Goal: Task Accomplishment & Management: Complete application form

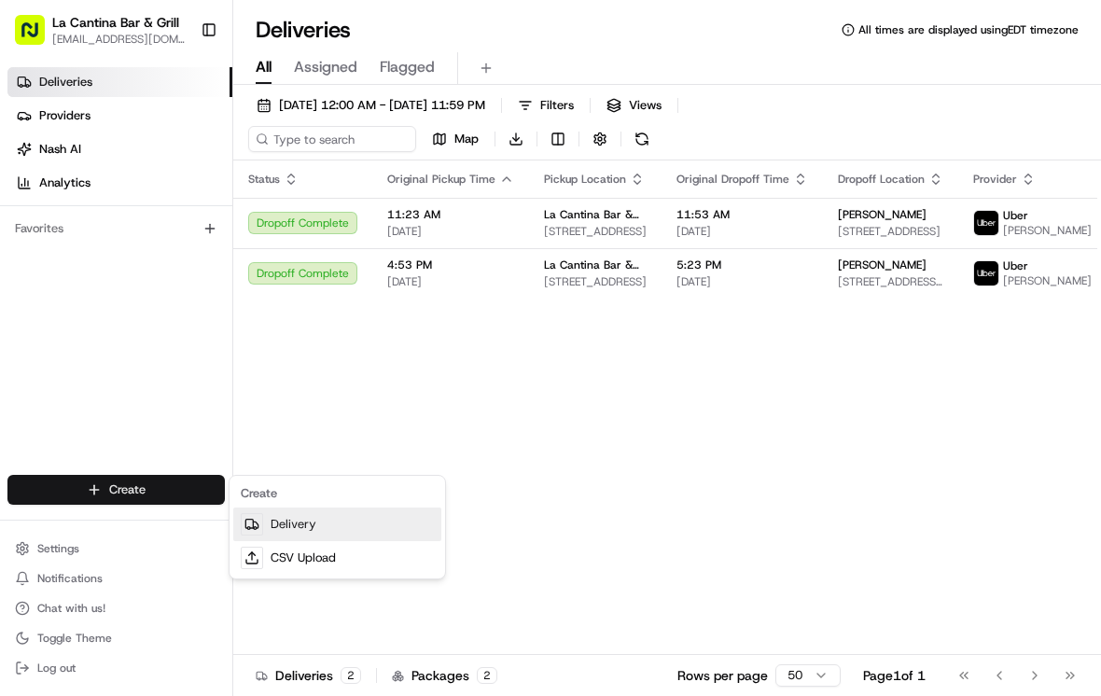
click at [260, 521] on div at bounding box center [252, 524] width 22 height 22
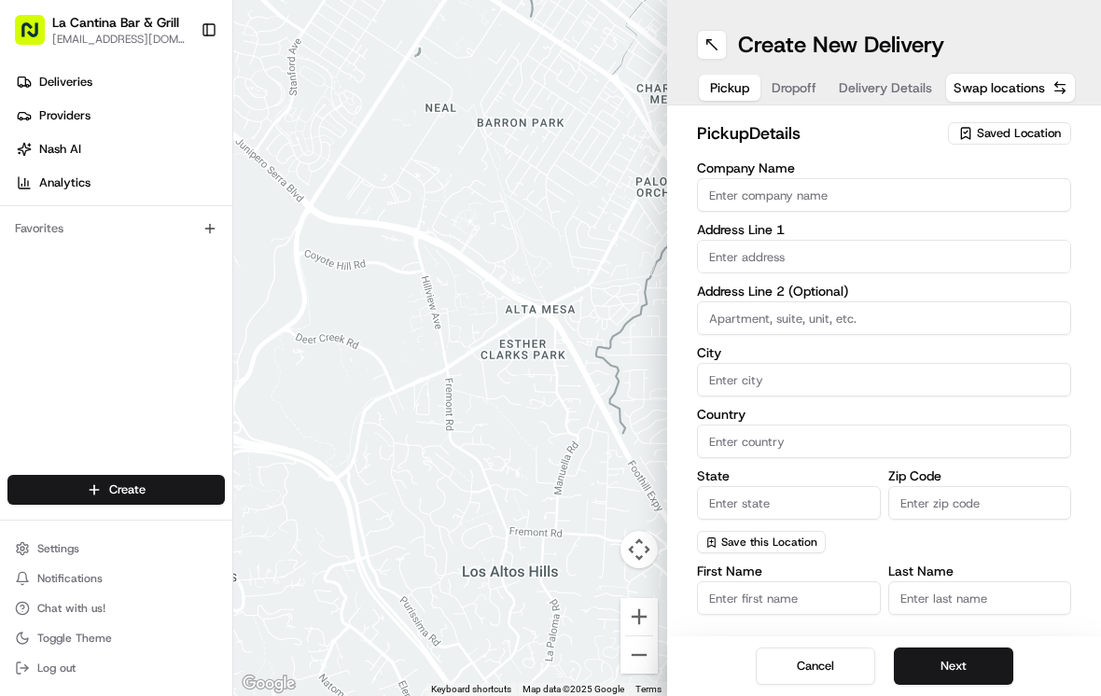
click at [764, 200] on input "Company Name" at bounding box center [884, 195] width 374 height 34
type input "La Cantina Bar & Grill"
click at [764, 267] on input "text" at bounding box center [884, 257] width 374 height 34
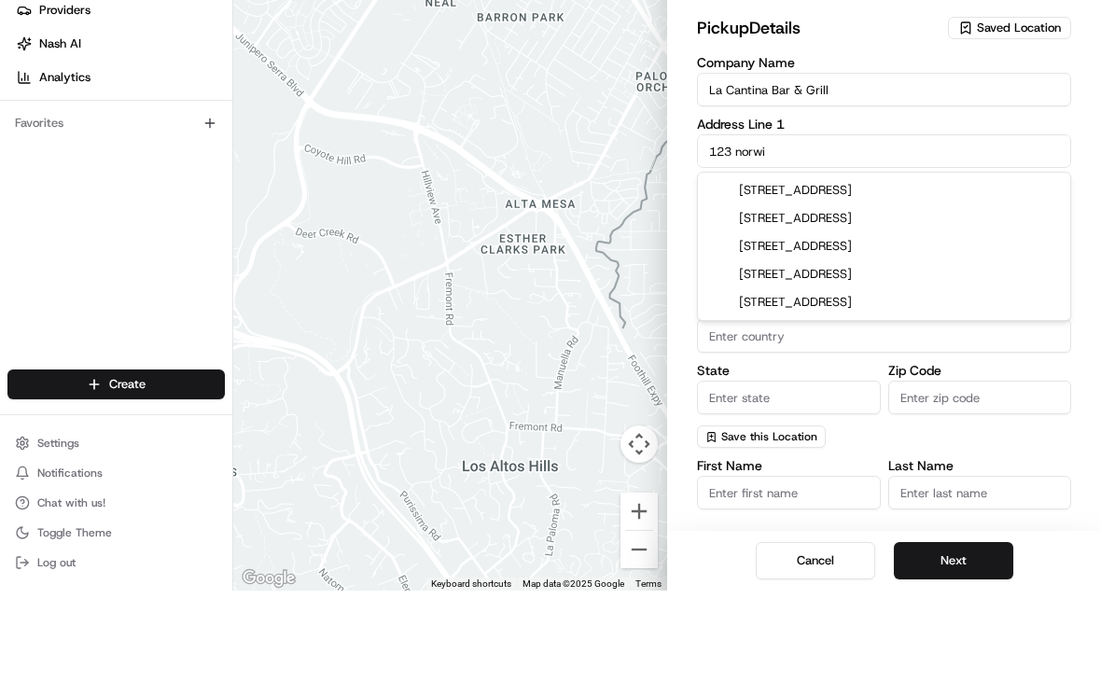
click at [764, 310] on div "123 Norwich Road, Plainfield, CT" at bounding box center [884, 324] width 365 height 28
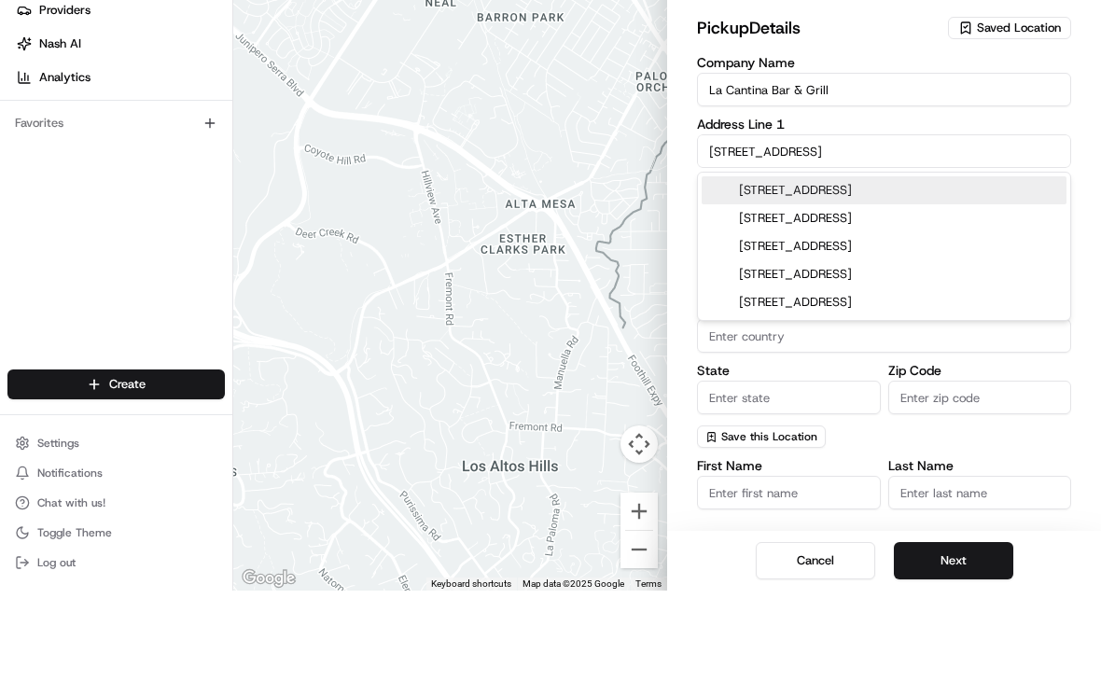
type input "[STREET_ADDRESS]"
type input "Plainfield"
type input "United States"
type input "CT"
type input "06374"
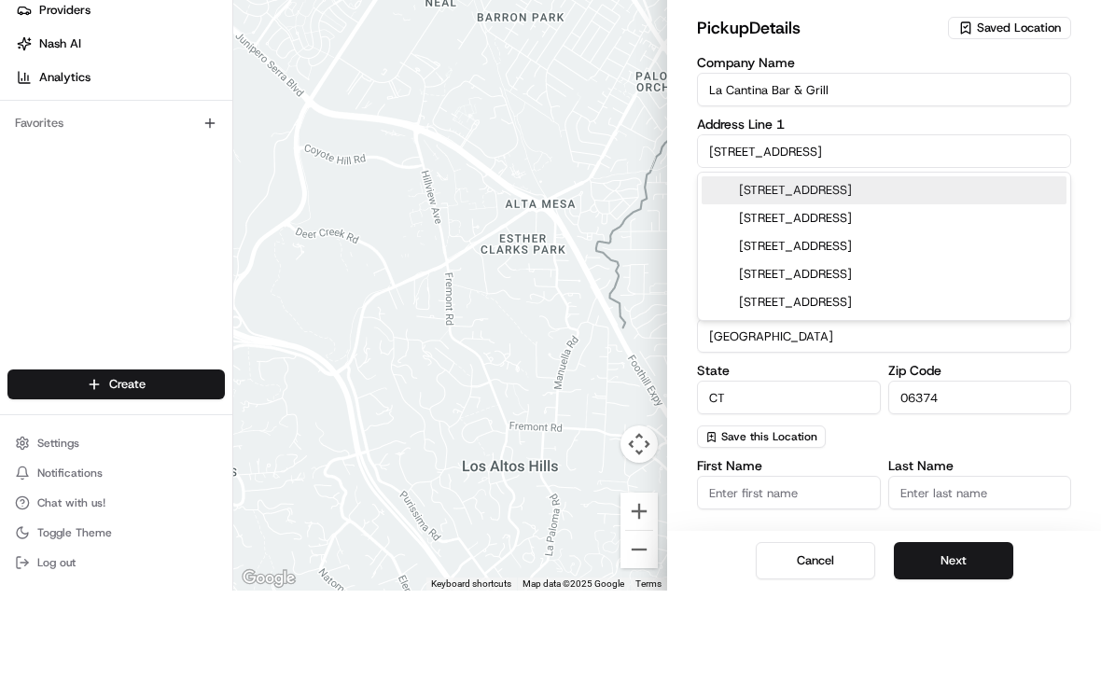
type input "123 Norwich Road"
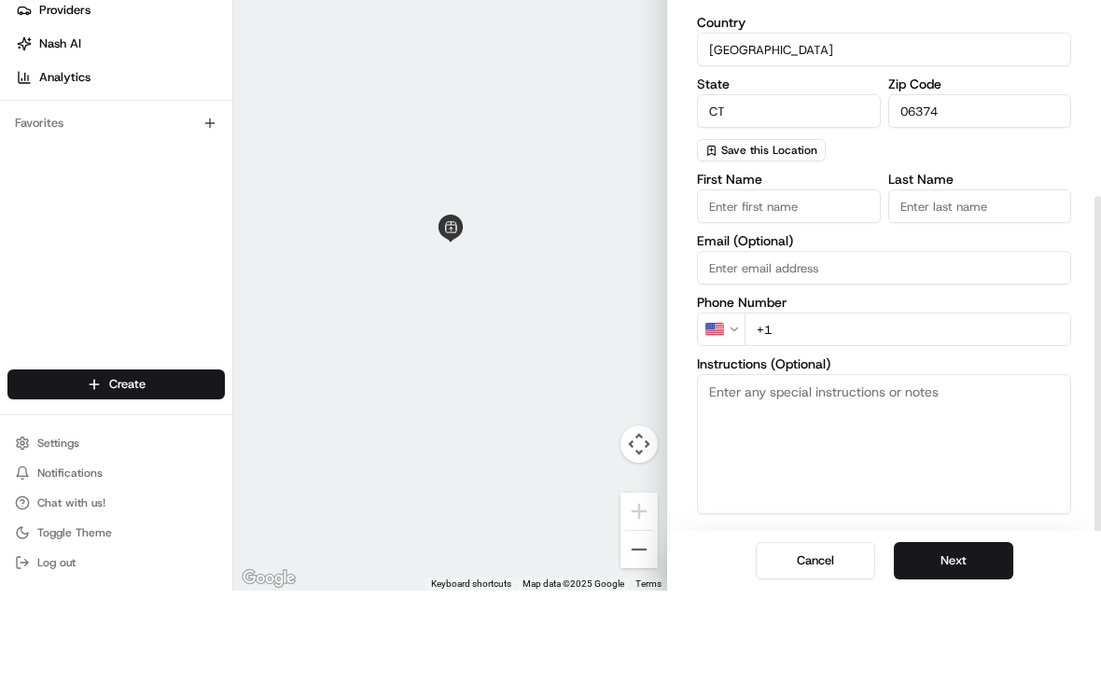
scroll to position [285, 0]
click at [764, 296] on input "First Name" at bounding box center [789, 313] width 184 height 34
type input "David"
click at [764, 296] on input "Last Name" at bounding box center [980, 313] width 184 height 34
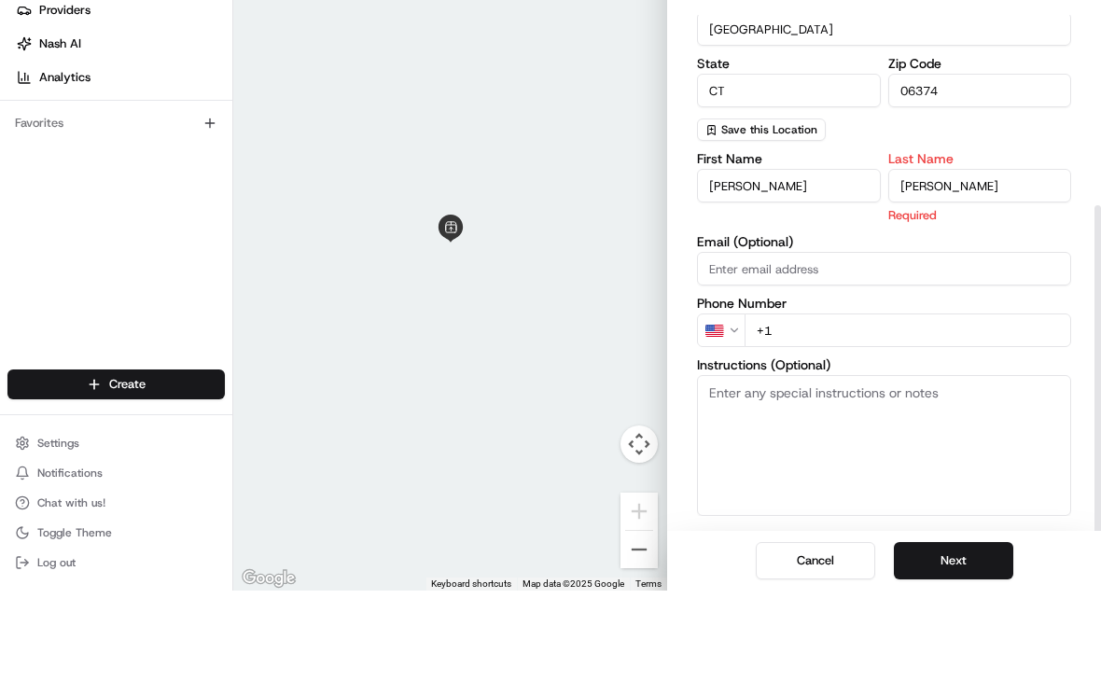
scroll to position [29, 0]
type input "Gamboa"
click at [764, 419] on input "+1" at bounding box center [907, 436] width 327 height 34
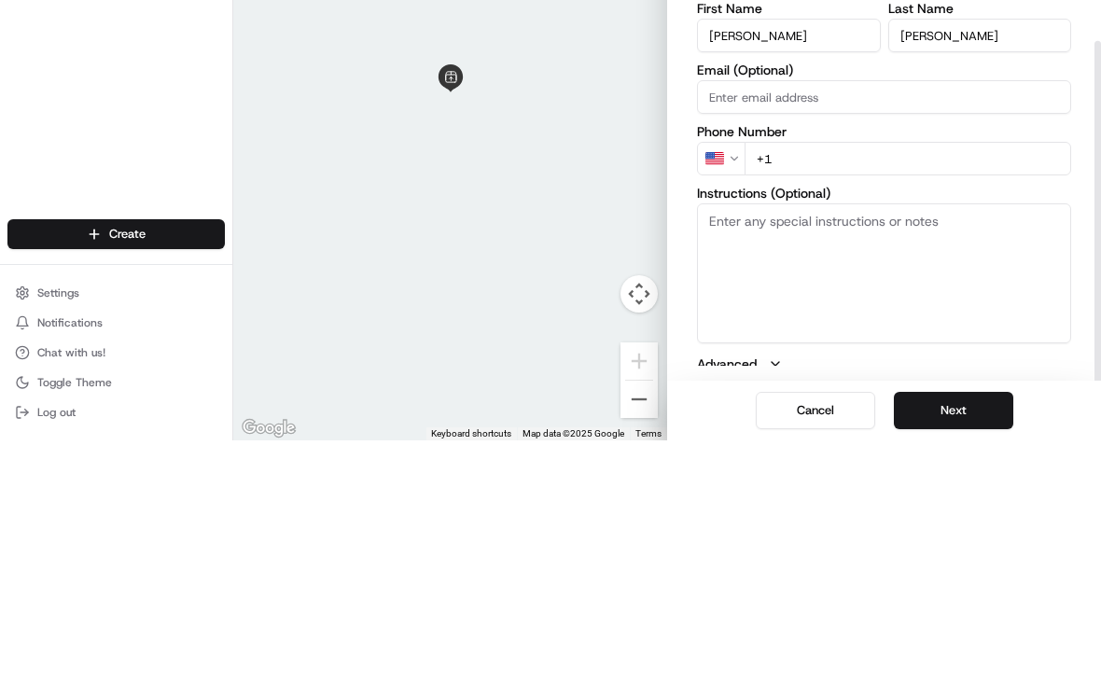
scroll to position [285, 0]
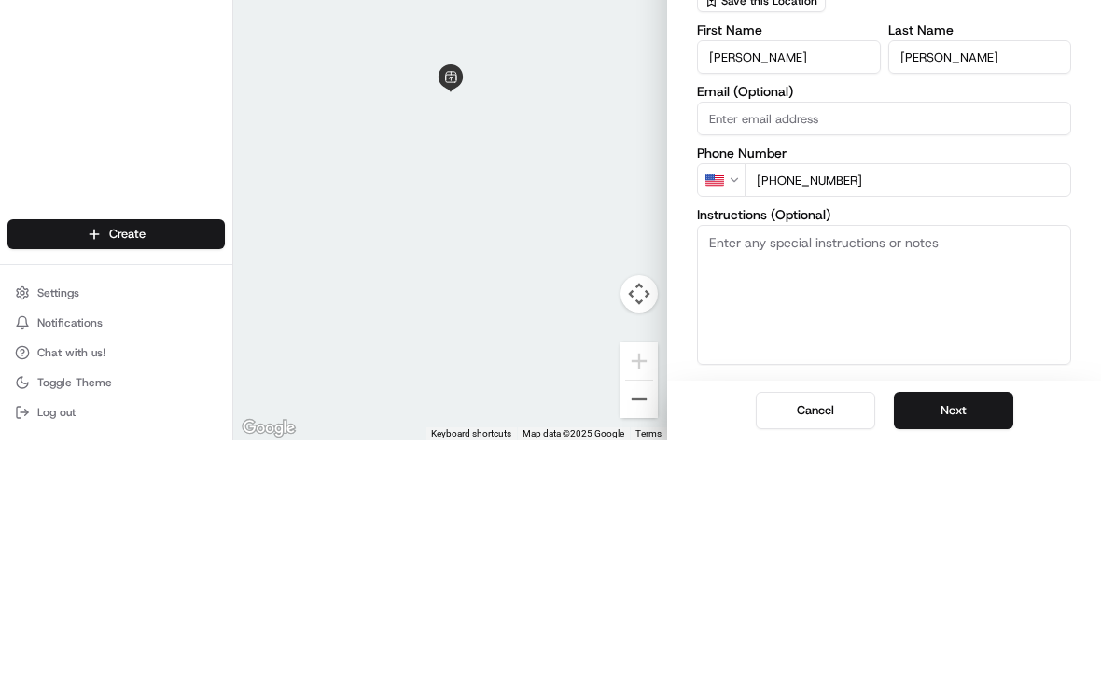
type input "[PHONE_NUMBER]"
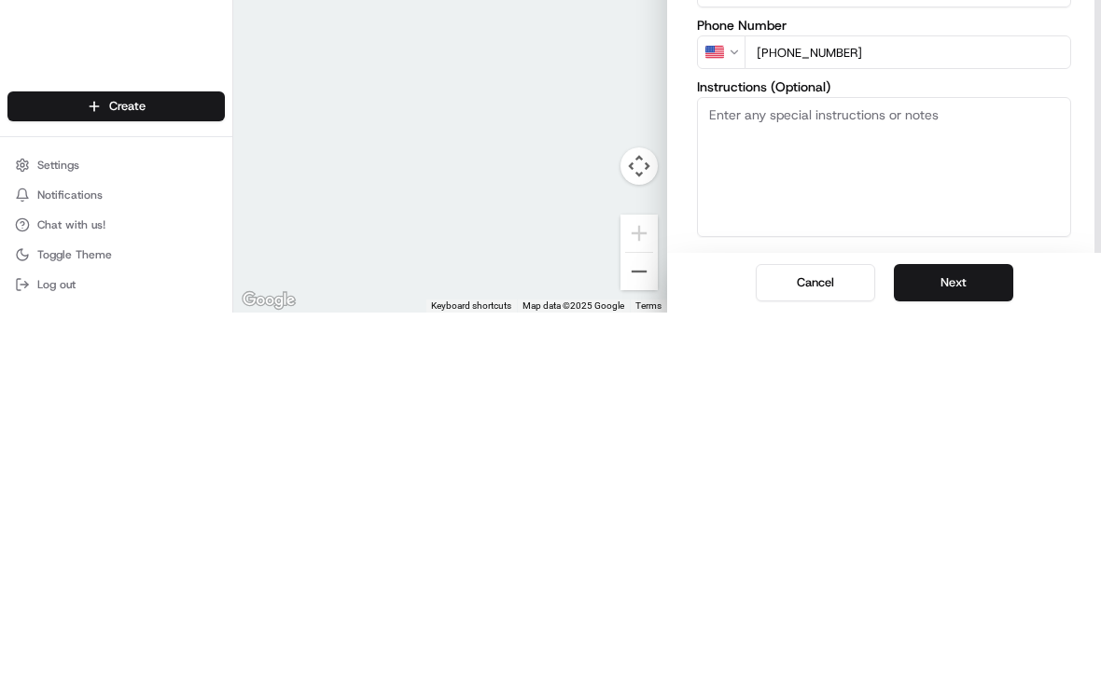
click at [764, 647] on button "Next" at bounding box center [953, 665] width 119 height 37
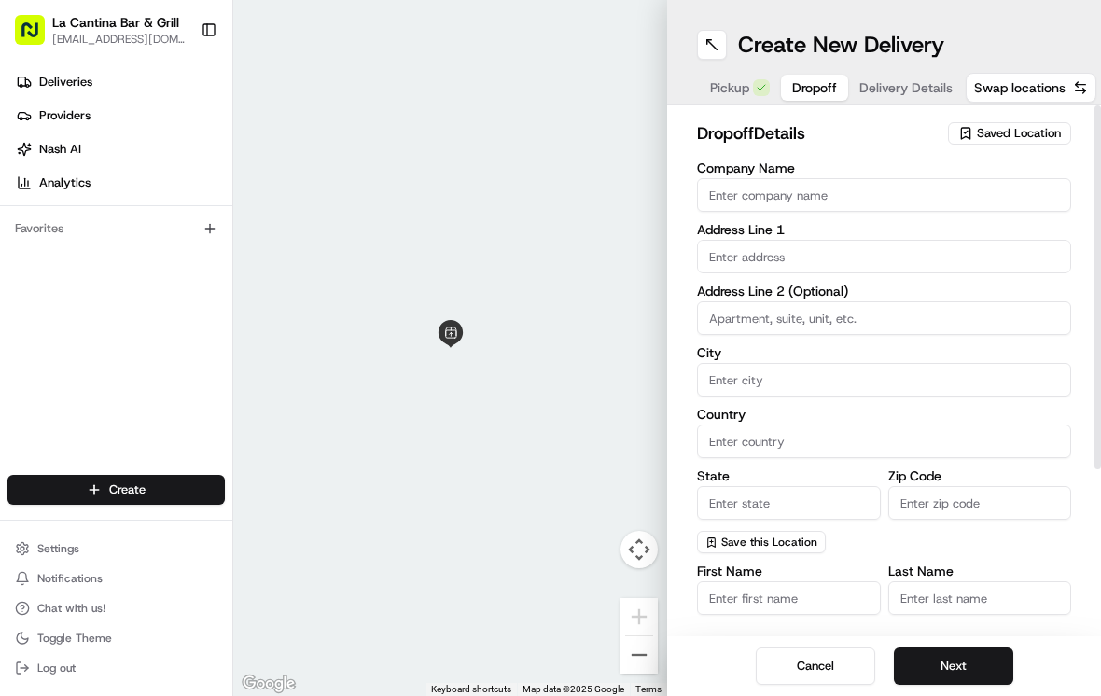
scroll to position [0, 0]
click at [764, 240] on input "text" at bounding box center [884, 257] width 374 height 34
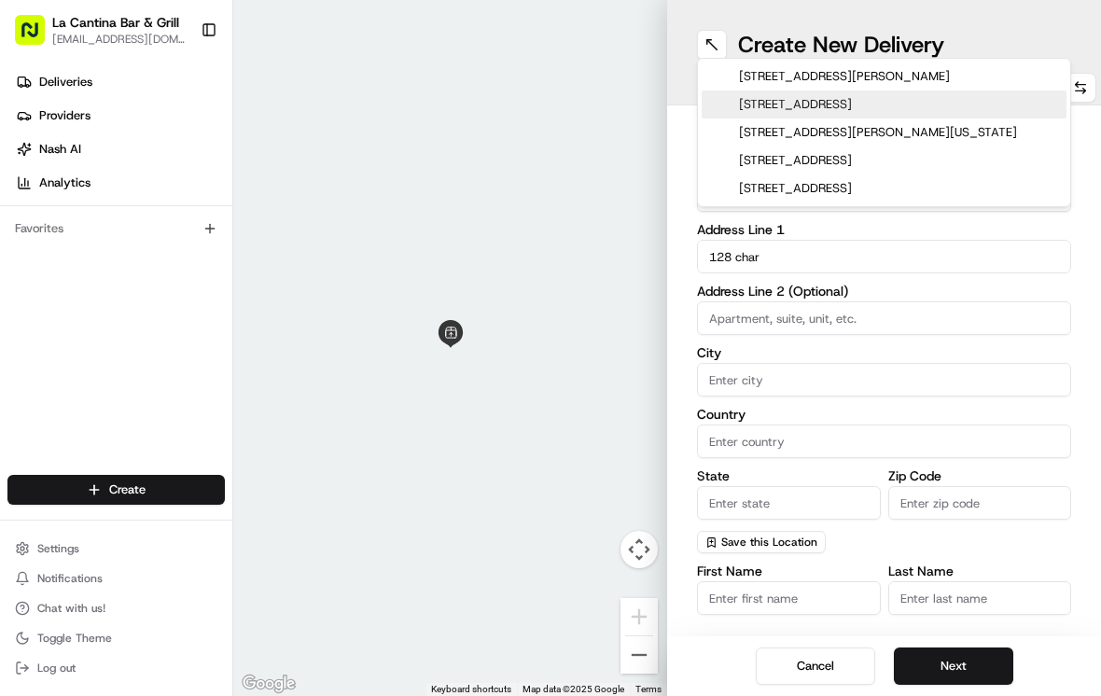
click at [764, 99] on div "128 Charlotte Drive, Plainfield, CT" at bounding box center [884, 104] width 365 height 28
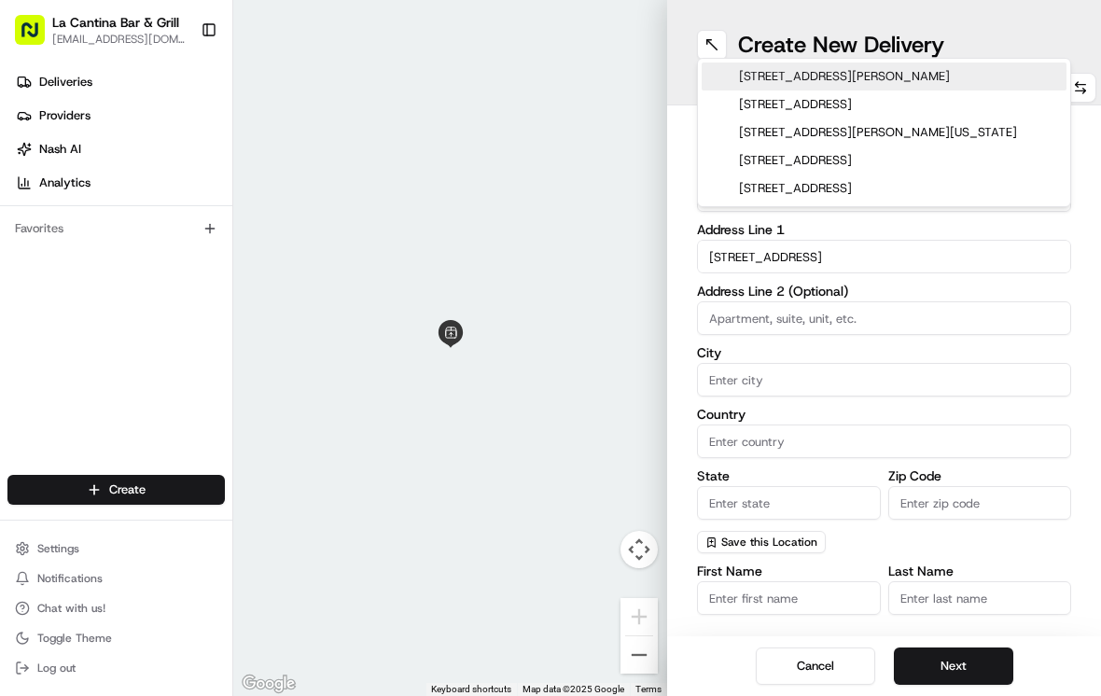
type input "[STREET_ADDRESS]"
type input "Plainfield"
type input "United States"
type input "CT"
type input "06374"
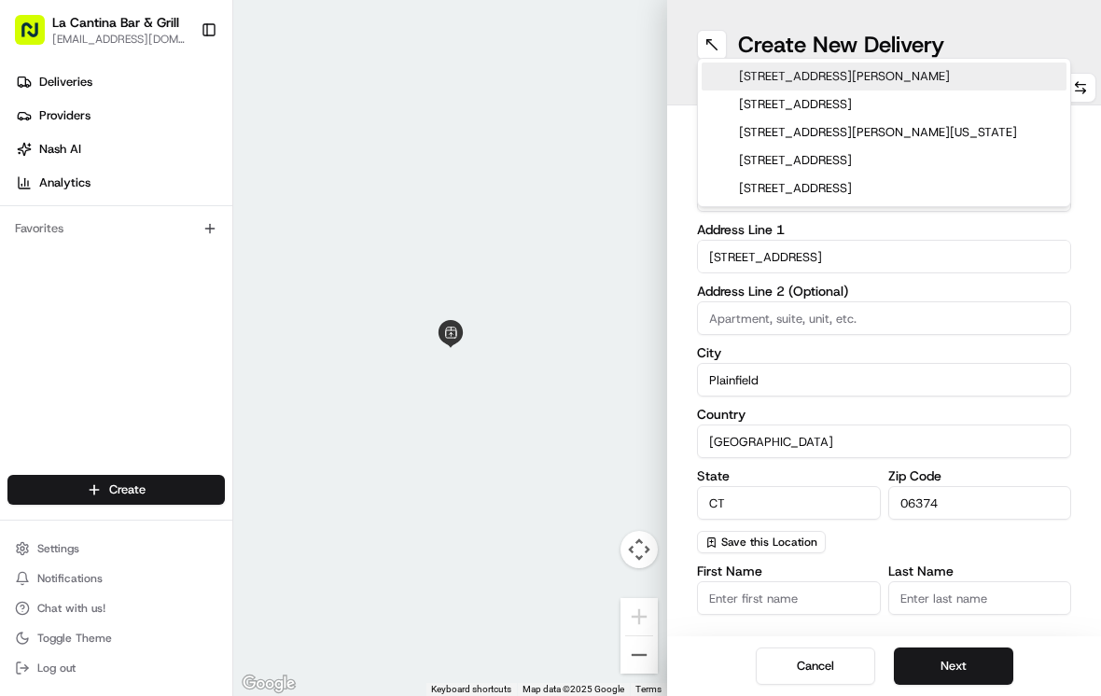
type input "128 Charlotte Drive"
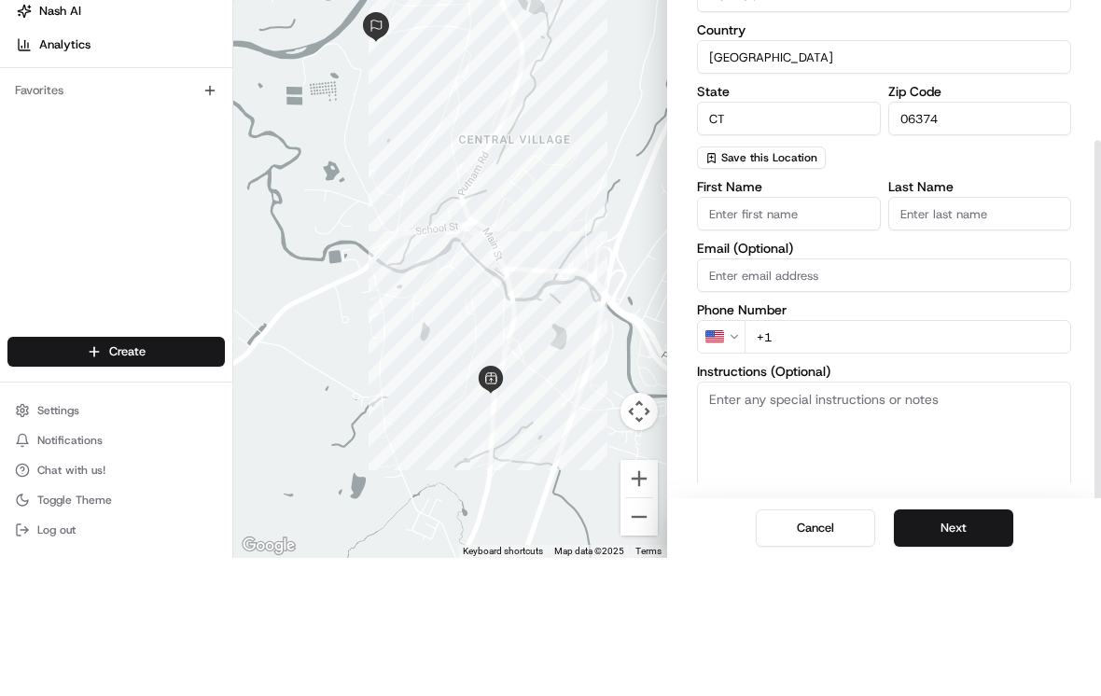
scroll to position [252, 0]
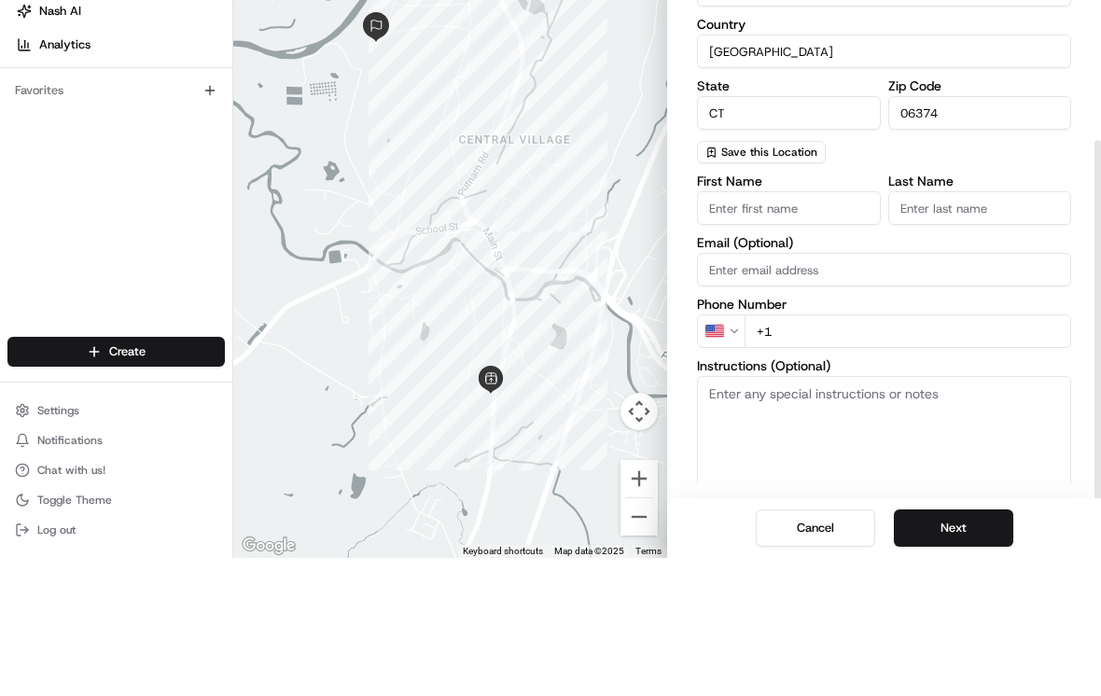
click at [764, 329] on input "First Name" at bounding box center [789, 346] width 184 height 34
type input "Samantha"
click at [764, 329] on input "Last Name" at bounding box center [980, 346] width 184 height 34
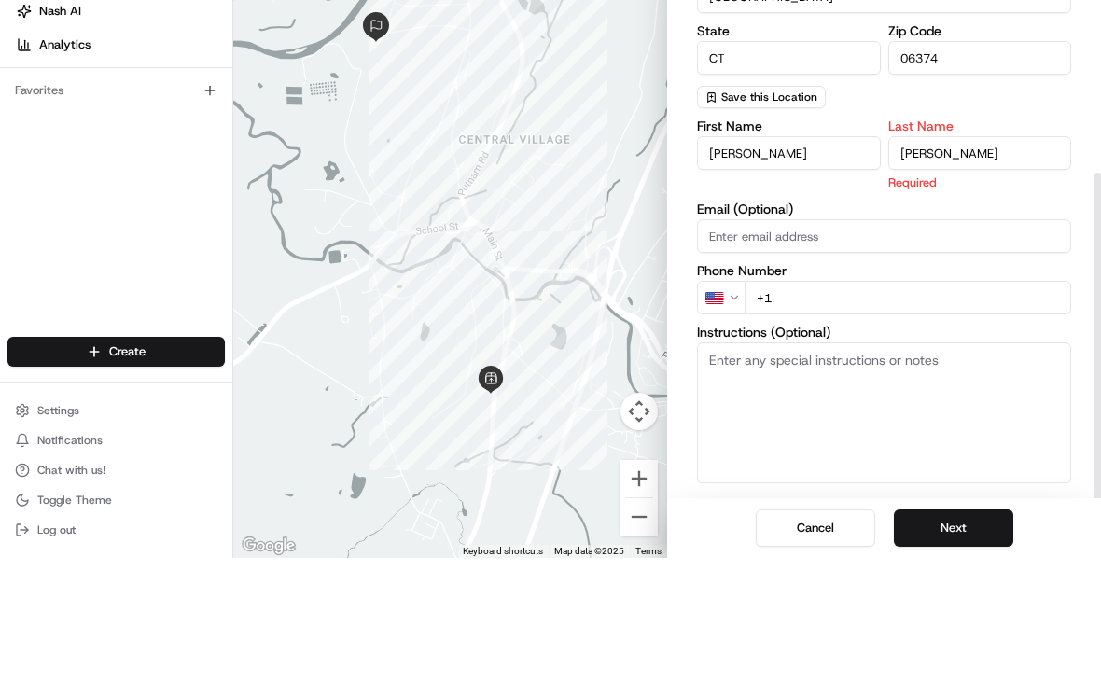
type input "Nerney"
click at [764, 419] on input "+1" at bounding box center [907, 436] width 327 height 34
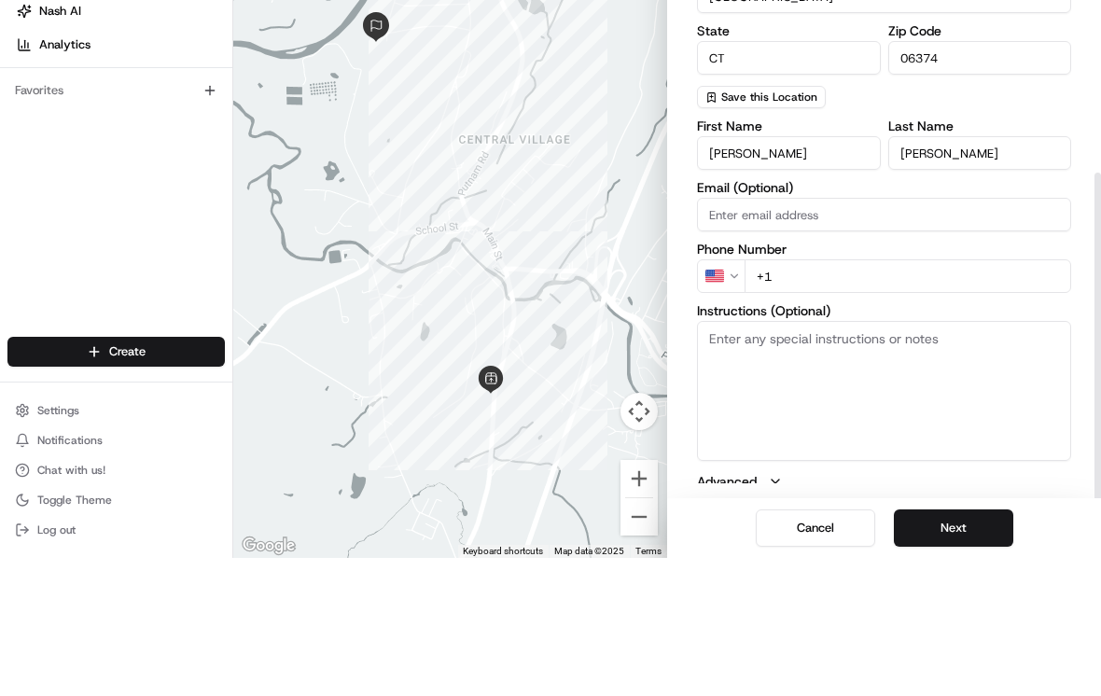
scroll to position [285, 0]
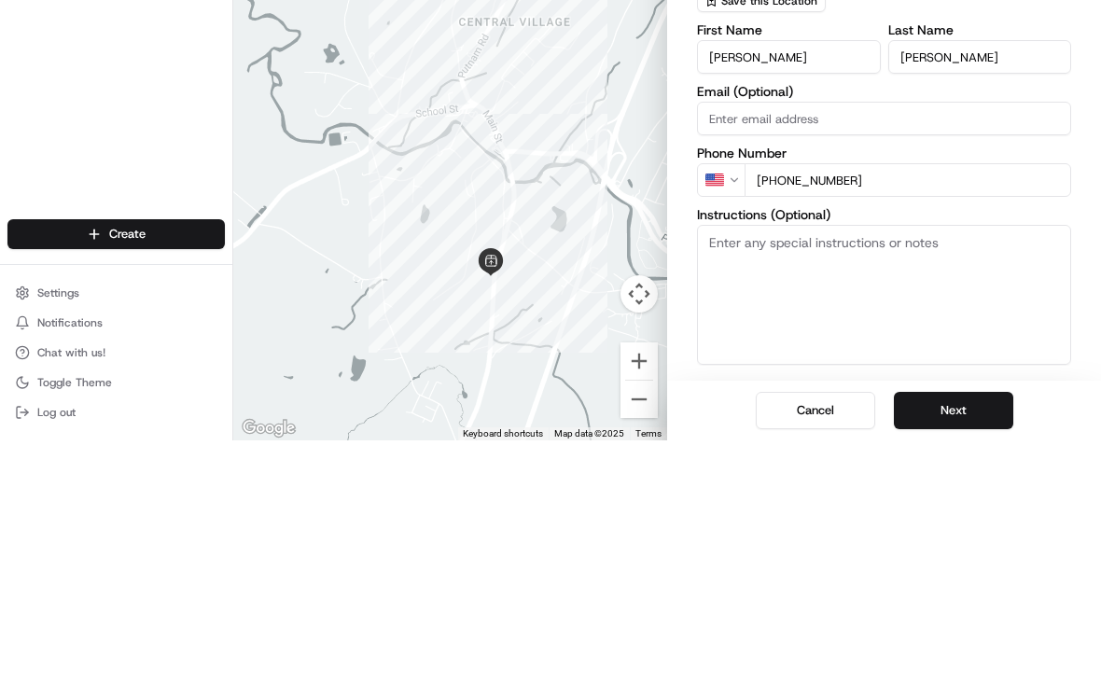
type input "+1 860 710 6642"
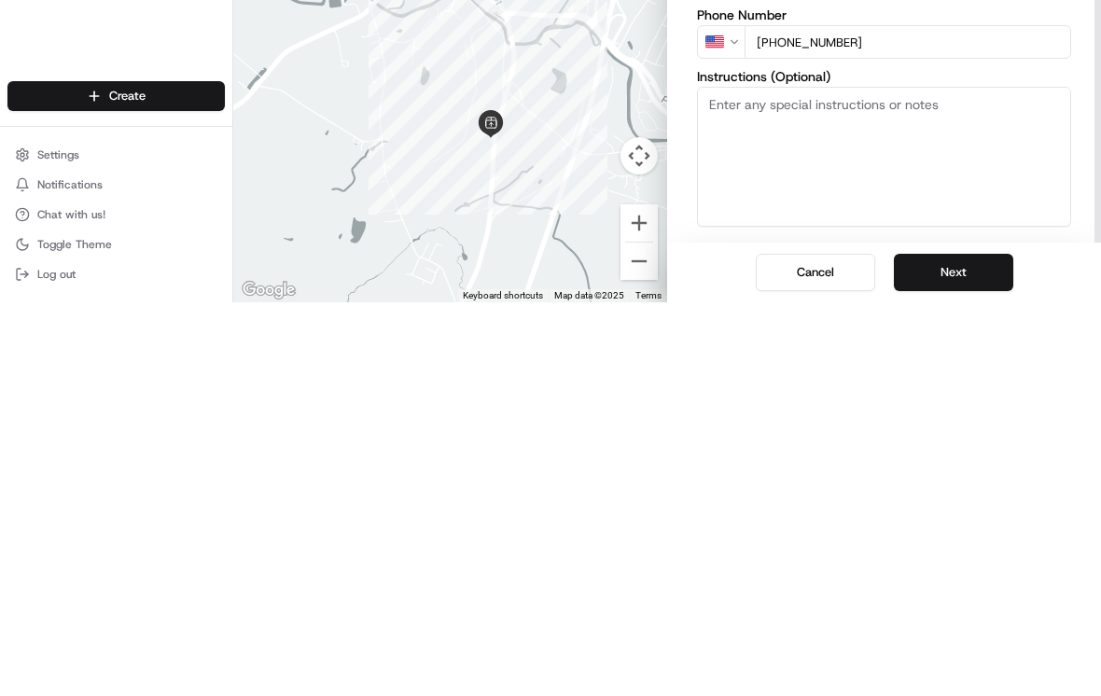
click at [764, 647] on button "Next" at bounding box center [953, 665] width 119 height 37
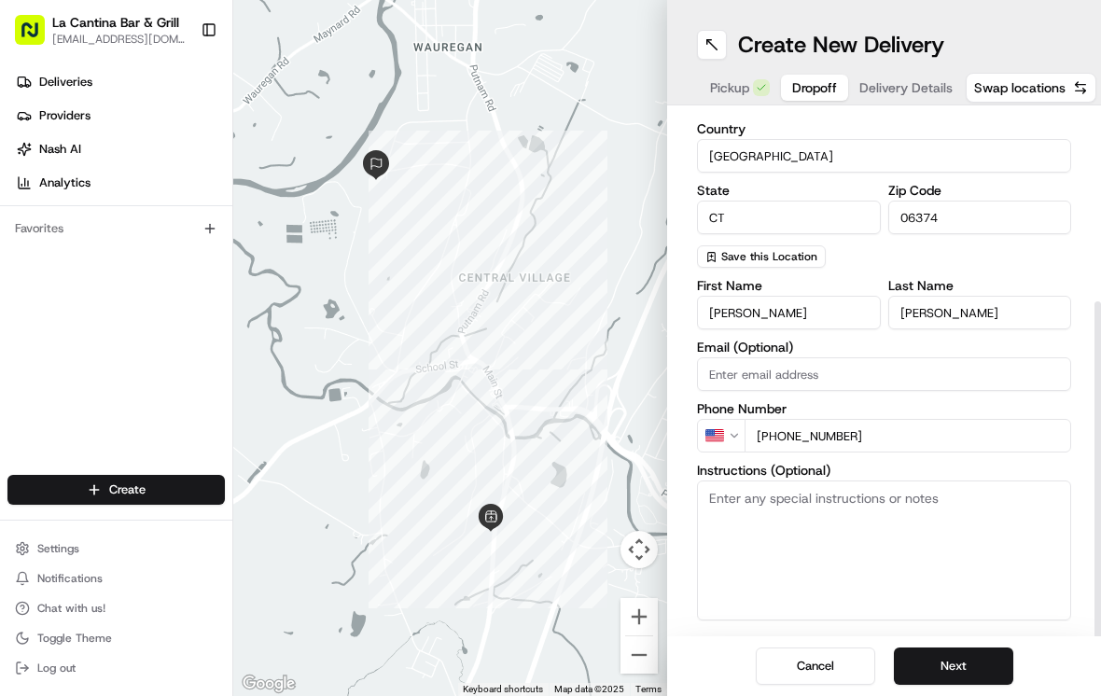
scroll to position [58, 0]
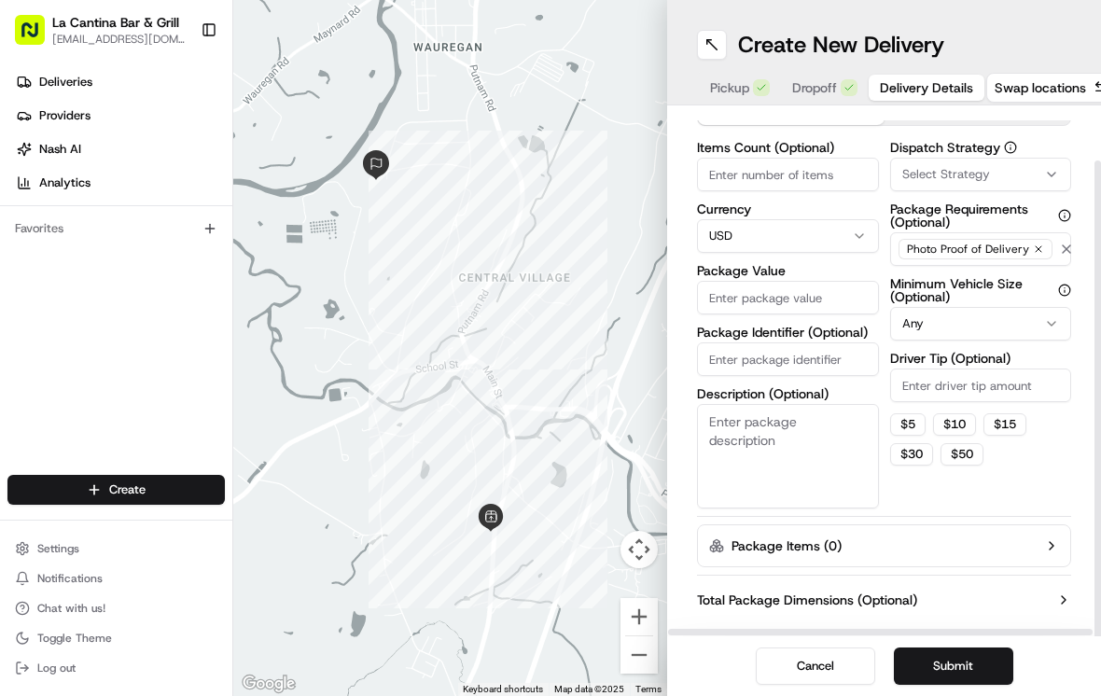
click at [764, 281] on input "Package Value" at bounding box center [788, 298] width 182 height 34
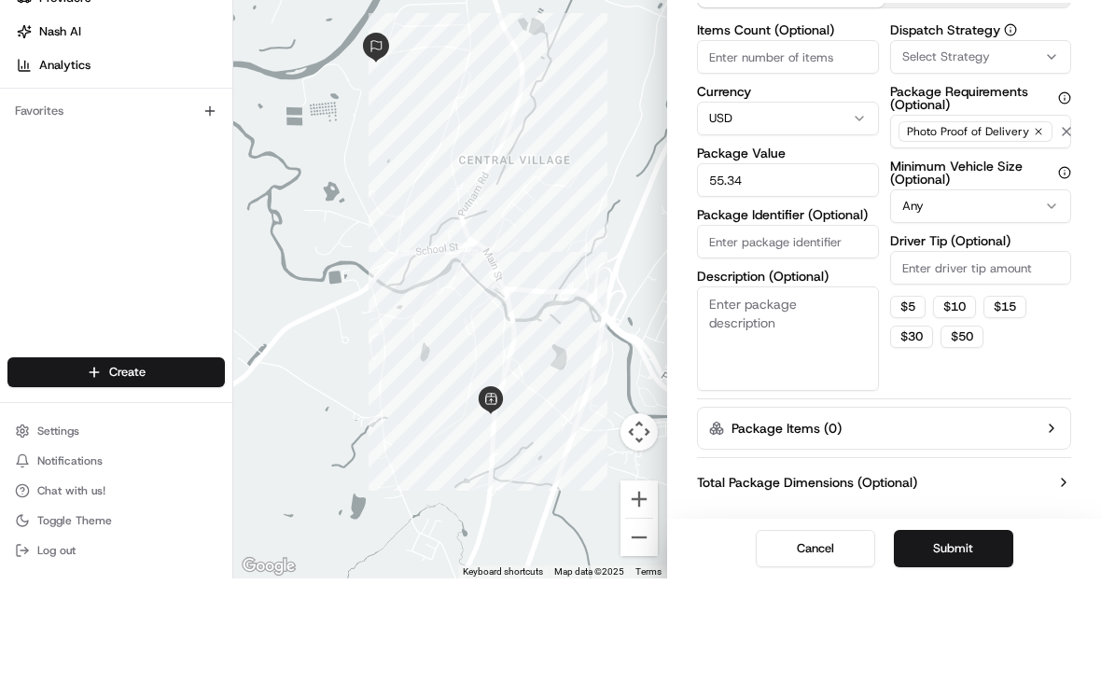
type input "55.34"
click at [764, 368] on input "Driver Tip (Optional)" at bounding box center [981, 385] width 182 height 34
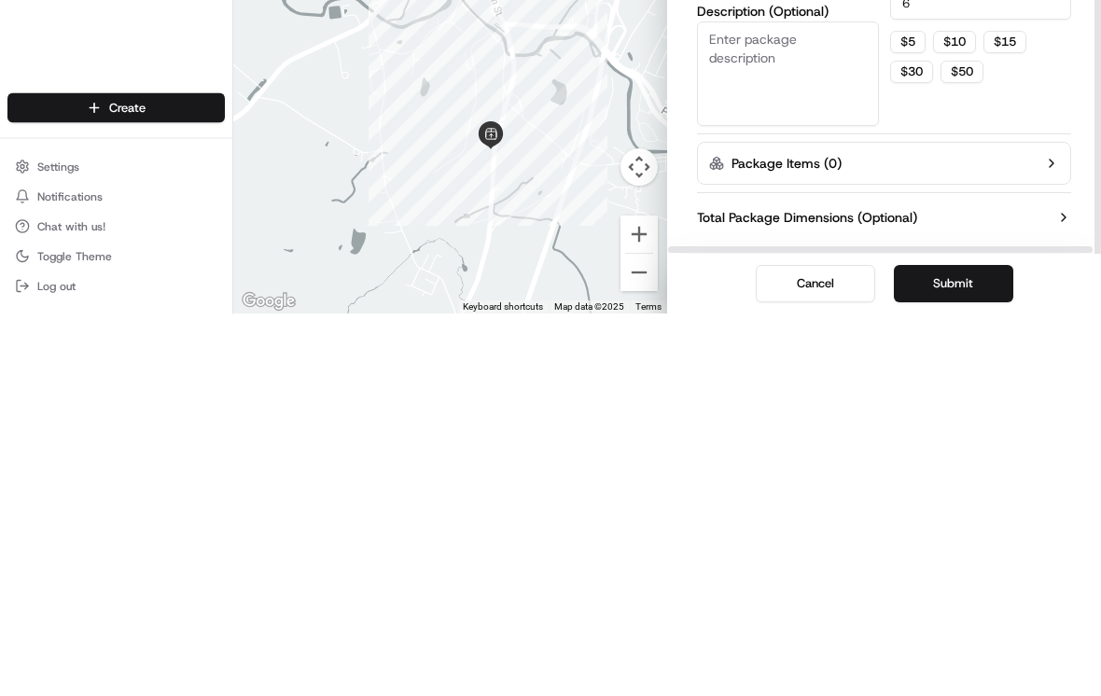
type input "6"
click at [764, 647] on button "Submit" at bounding box center [953, 665] width 119 height 37
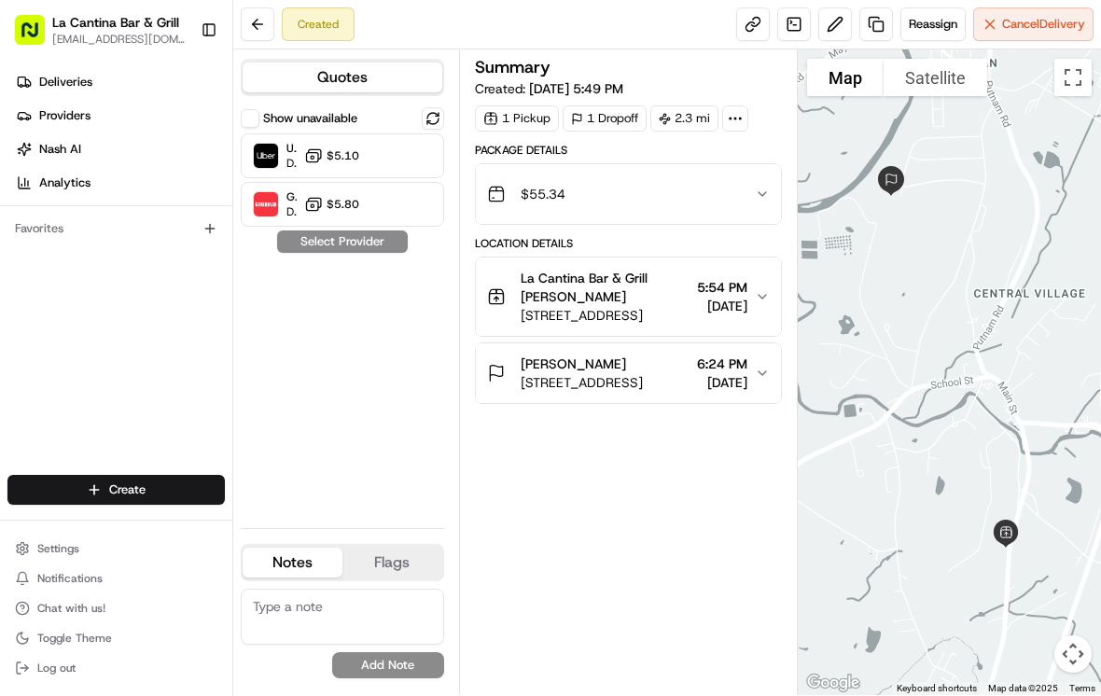
click at [316, 157] on icon at bounding box center [313, 155] width 19 height 19
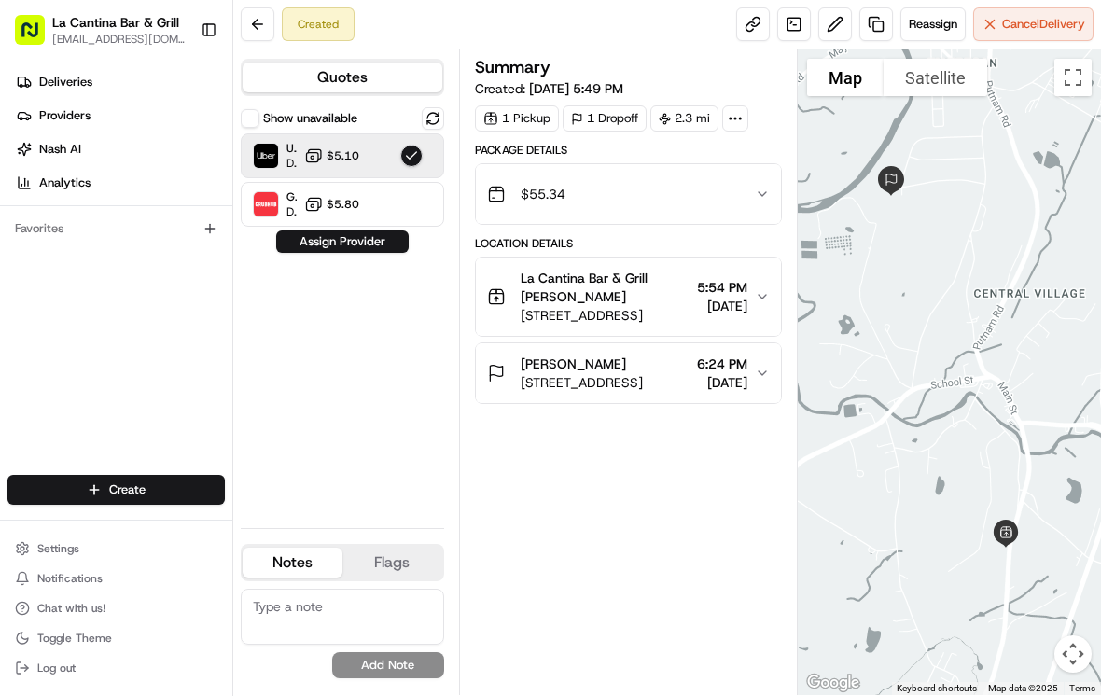
click at [305, 249] on button "Assign Provider" at bounding box center [342, 241] width 132 height 22
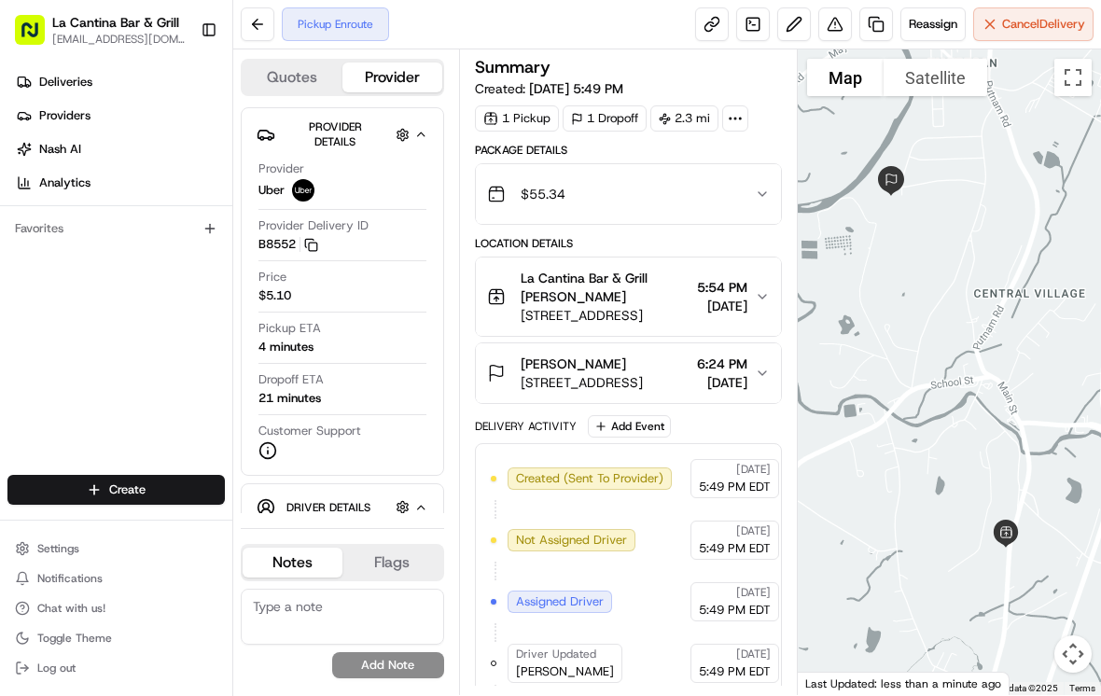
click at [51, 87] on span "Deliveries" at bounding box center [65, 82] width 53 height 17
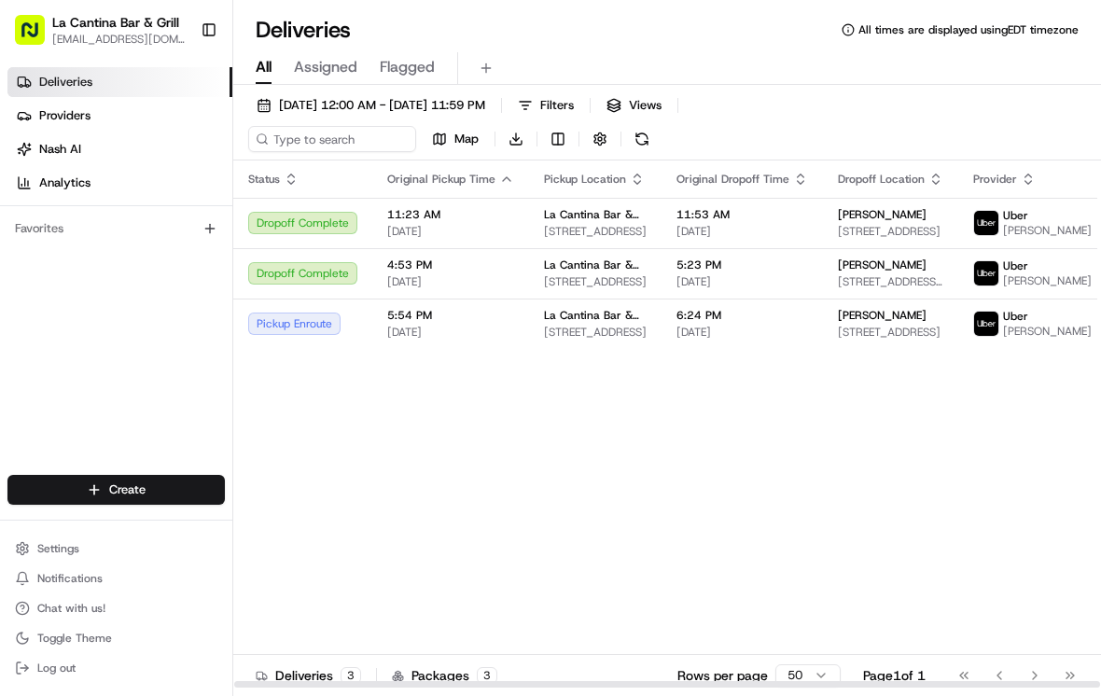
click at [764, 340] on span "[STREET_ADDRESS]" at bounding box center [890, 332] width 105 height 15
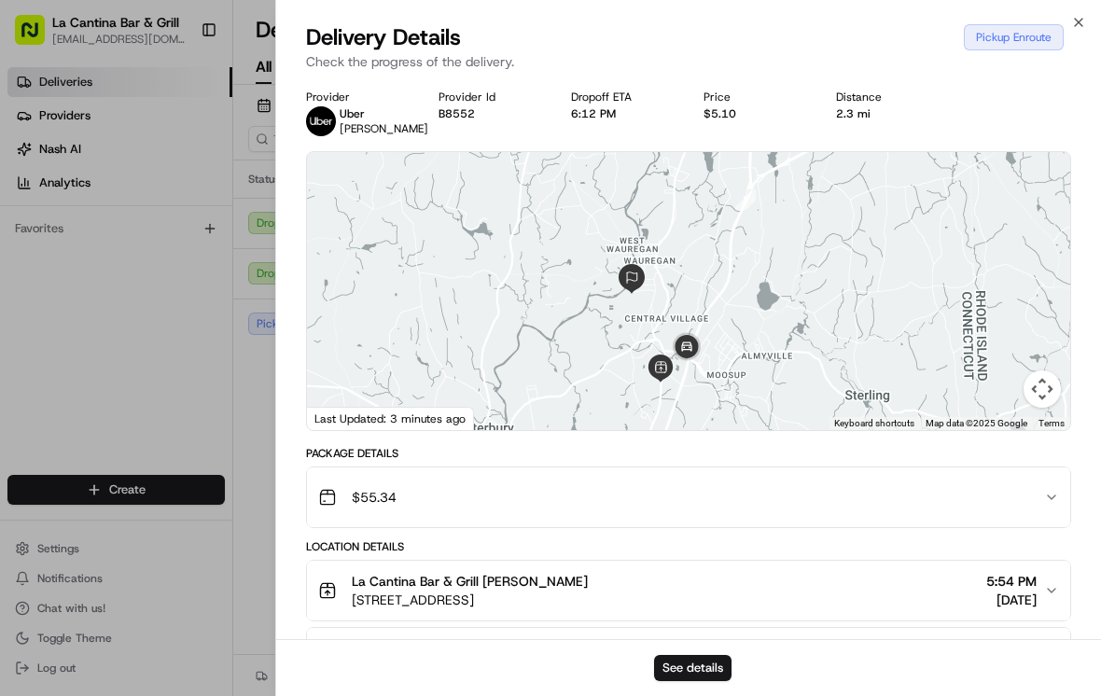
click at [764, 38] on div "Delivery Details Pickup Enroute Check the progress of the delivery." at bounding box center [688, 50] width 825 height 56
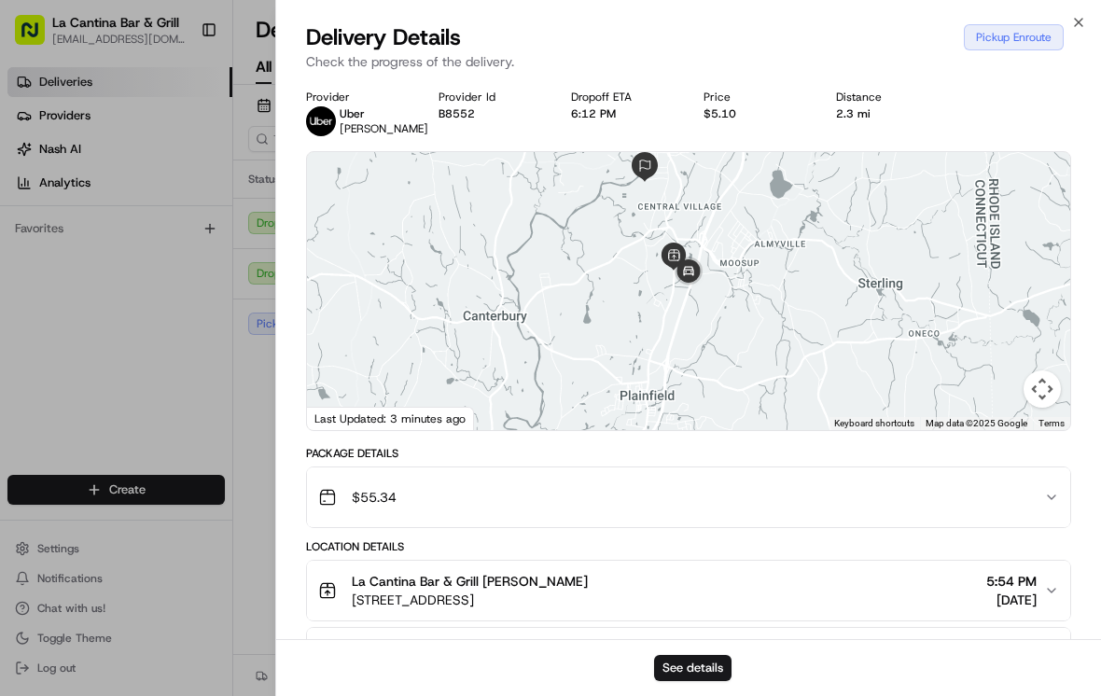
click at [764, 40] on div "Delivery Details Pickup Enroute" at bounding box center [688, 37] width 765 height 30
click at [764, 25] on icon "button" at bounding box center [1078, 22] width 15 height 15
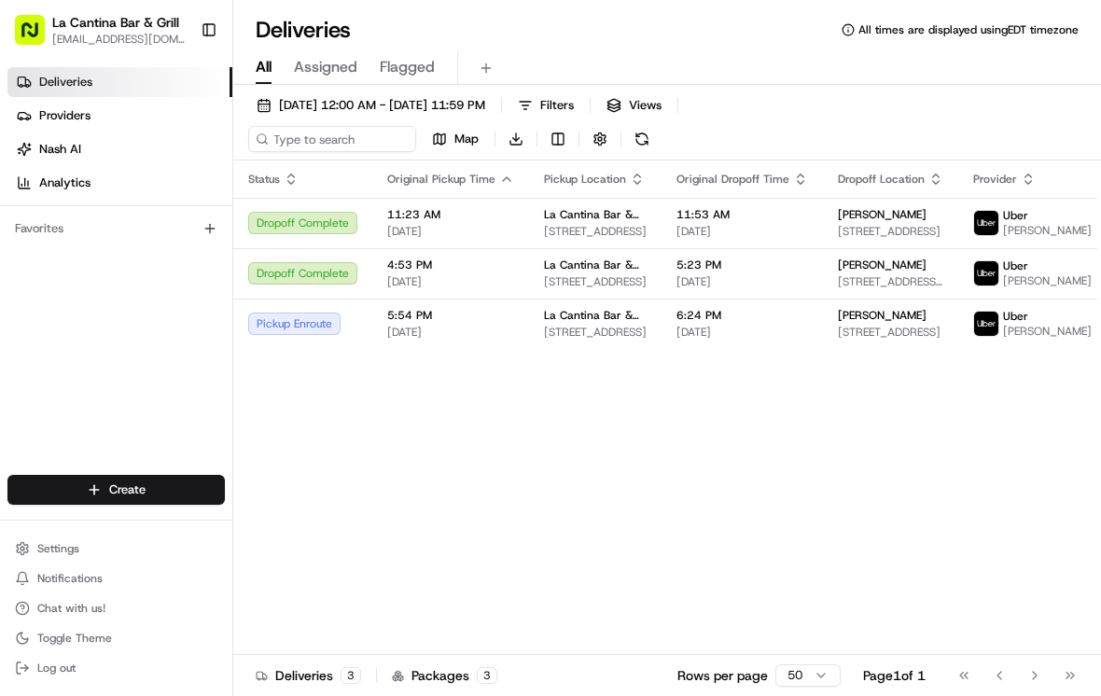
click at [764, 323] on span "[PERSON_NAME]" at bounding box center [882, 315] width 89 height 15
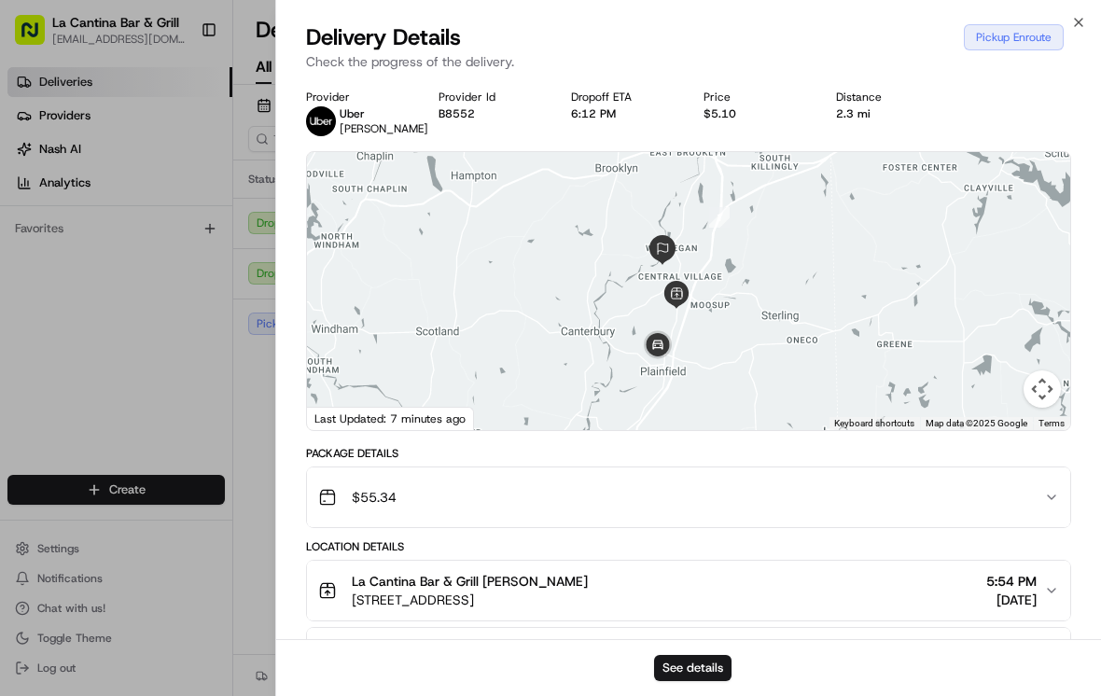
click at [764, 25] on icon "button" at bounding box center [1078, 22] width 15 height 15
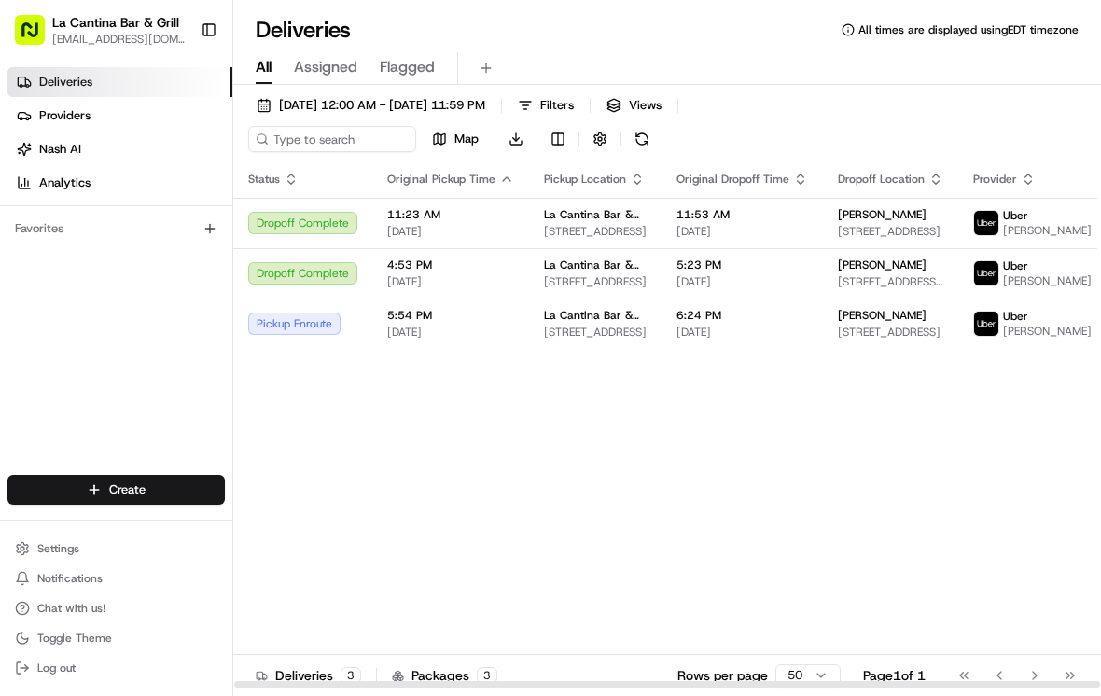
click at [764, 340] on span "[DATE]" at bounding box center [742, 332] width 132 height 15
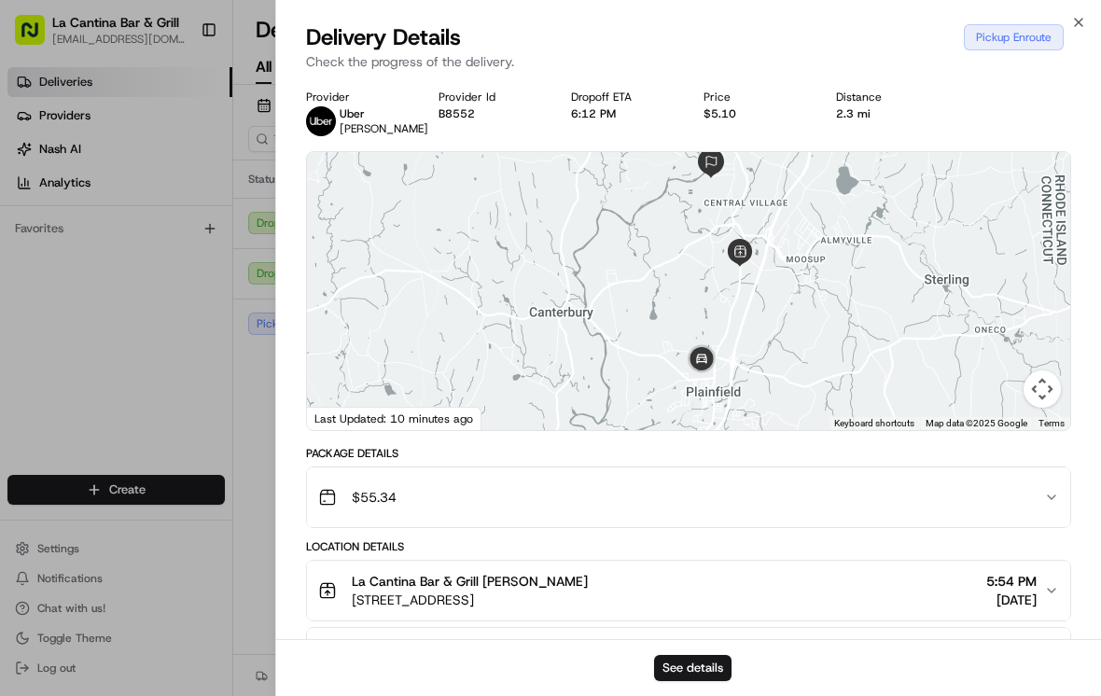
click at [764, 26] on icon "button" at bounding box center [1078, 22] width 15 height 15
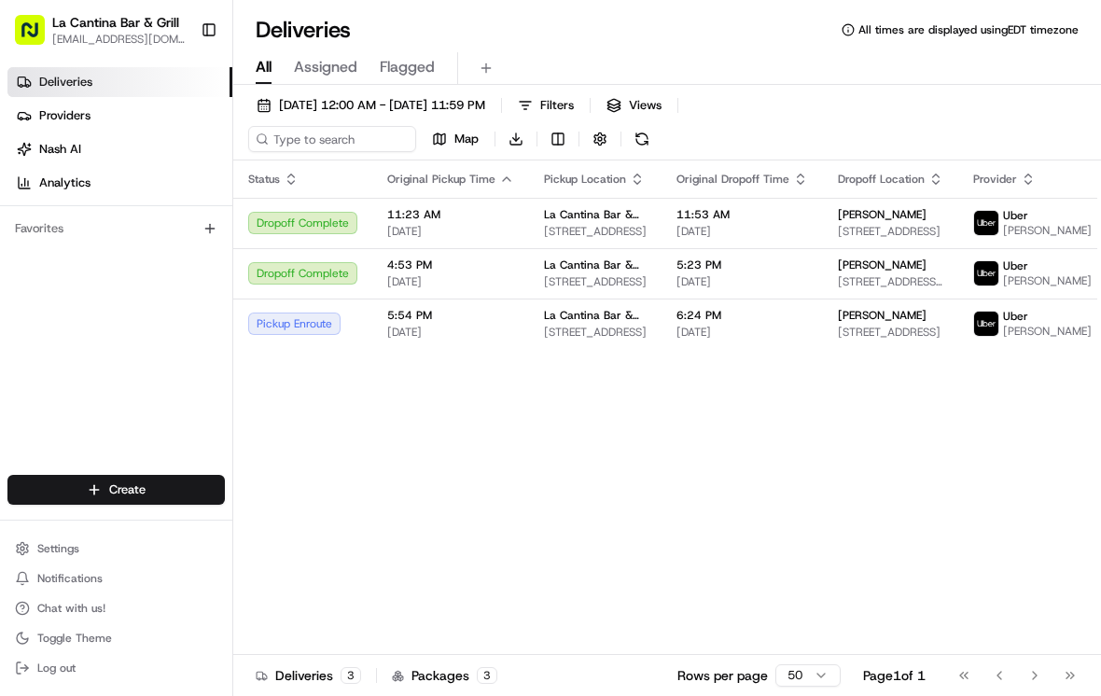
click at [792, 340] on span "[DATE]" at bounding box center [742, 332] width 132 height 15
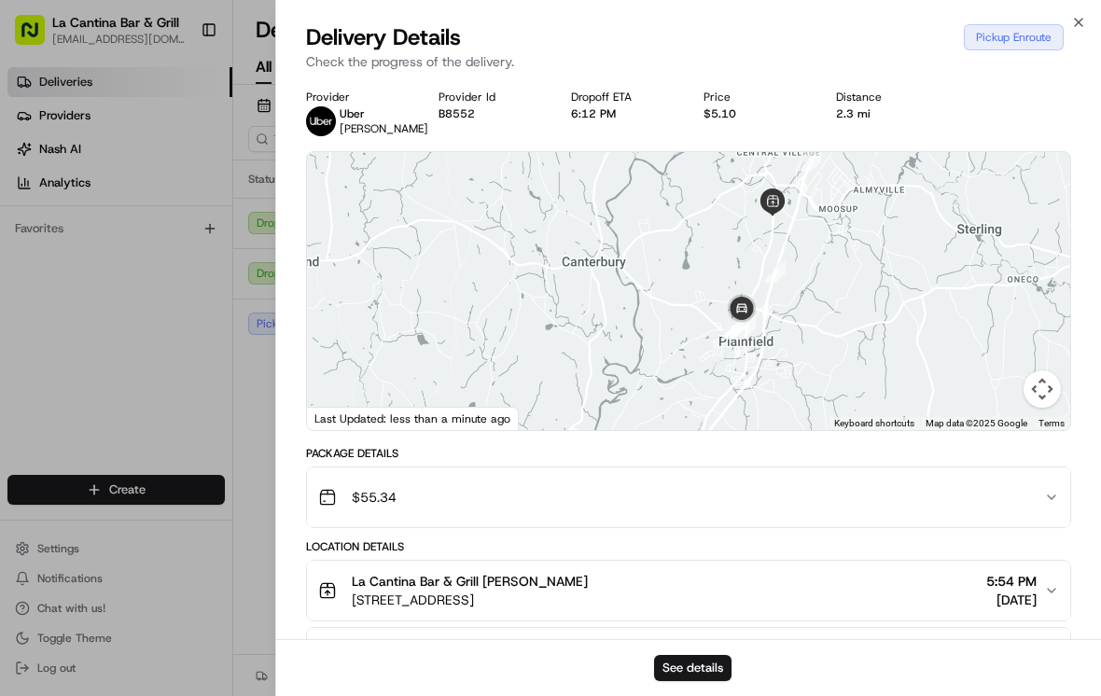
click at [1077, 27] on icon "button" at bounding box center [1078, 22] width 15 height 15
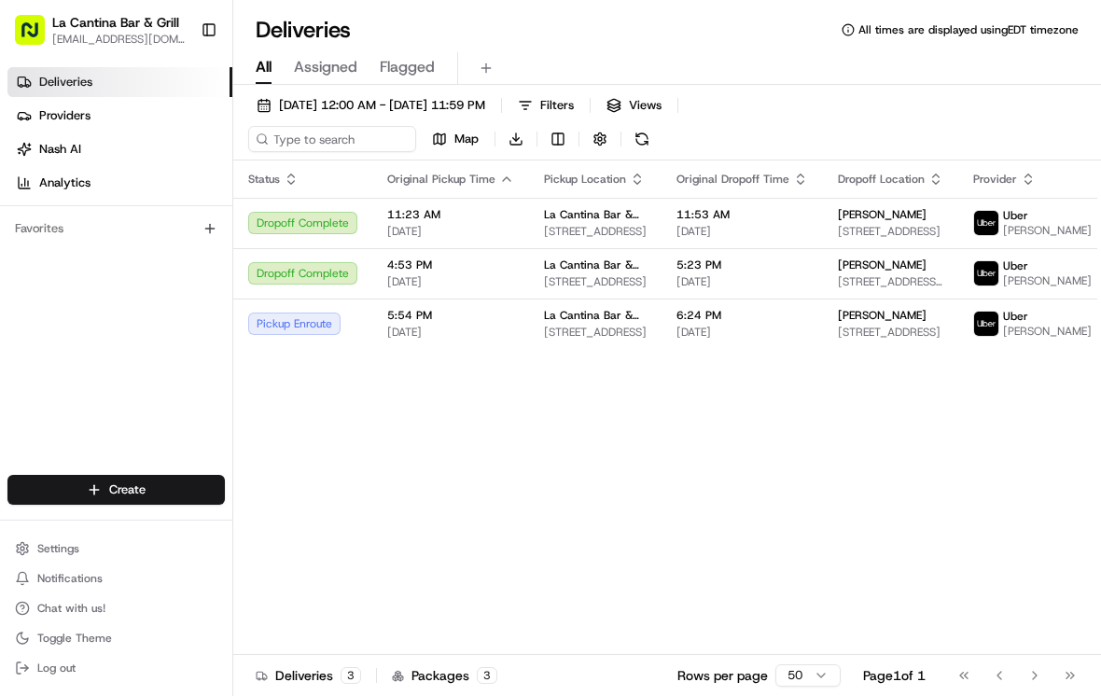
click at [473, 340] on span "[DATE]" at bounding box center [450, 332] width 127 height 15
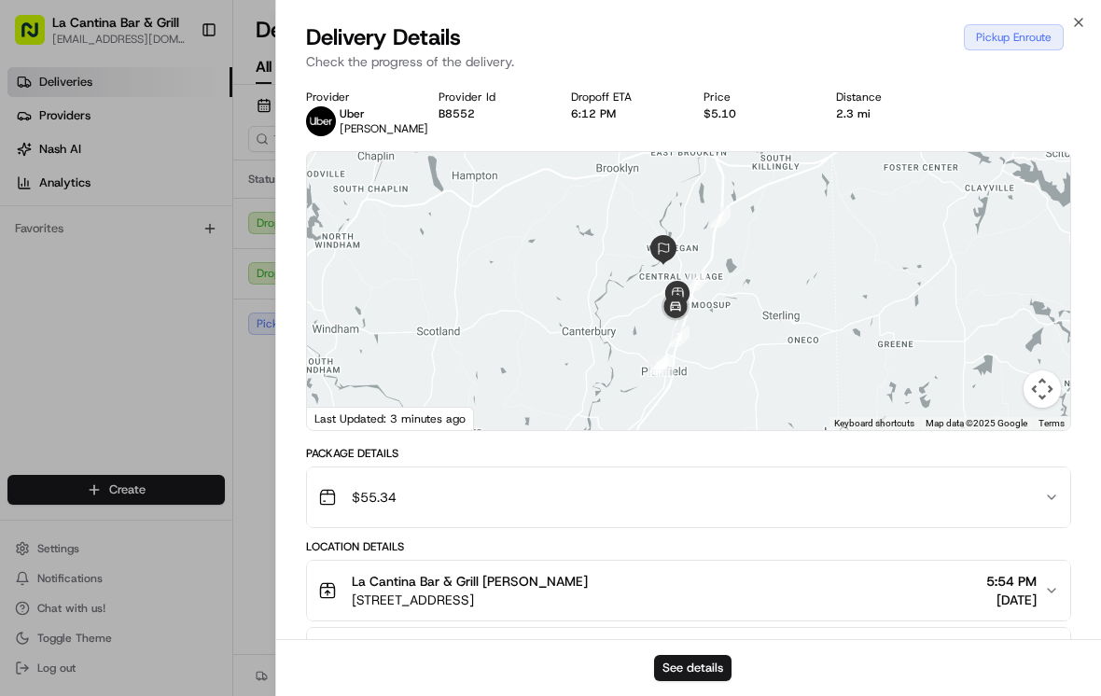
click at [1085, 15] on icon "button" at bounding box center [1078, 22] width 15 height 15
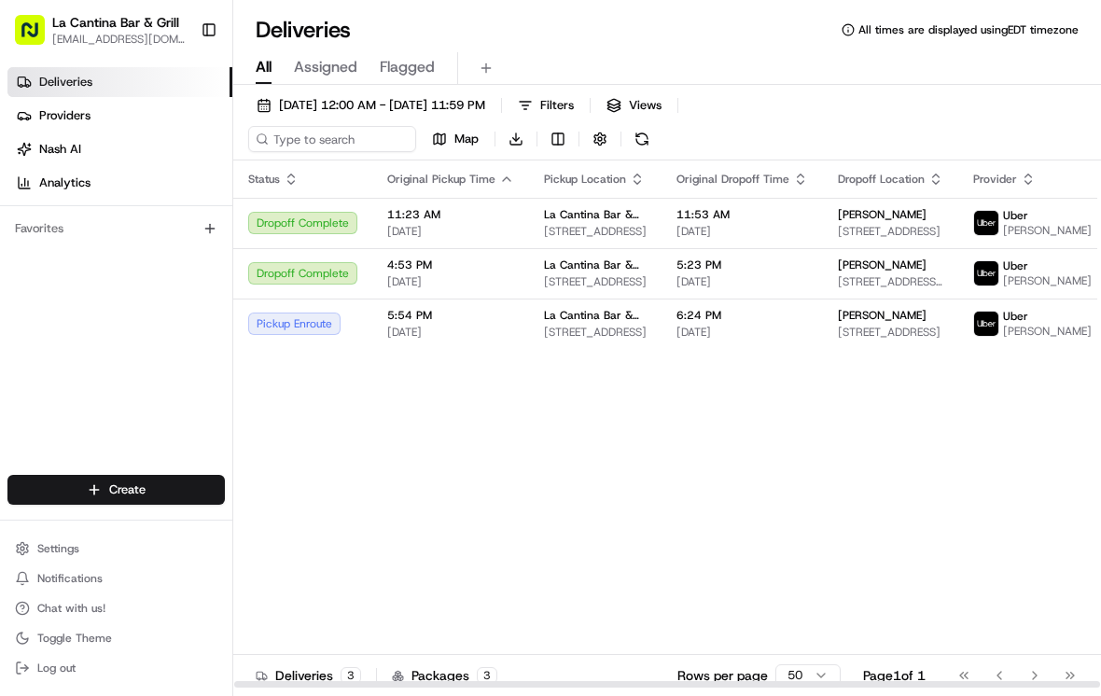
click at [561, 340] on span "[STREET_ADDRESS]" at bounding box center [595, 332] width 103 height 15
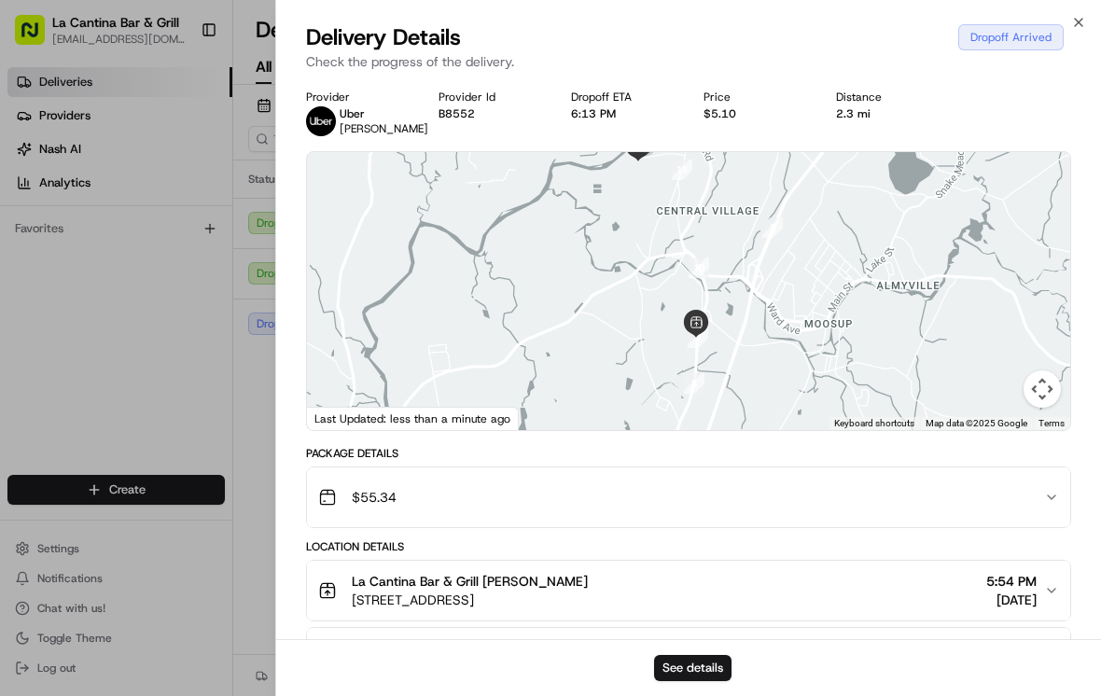
click at [1085, 15] on icon "button" at bounding box center [1078, 22] width 15 height 15
